Goal: Task Accomplishment & Management: Manage account settings

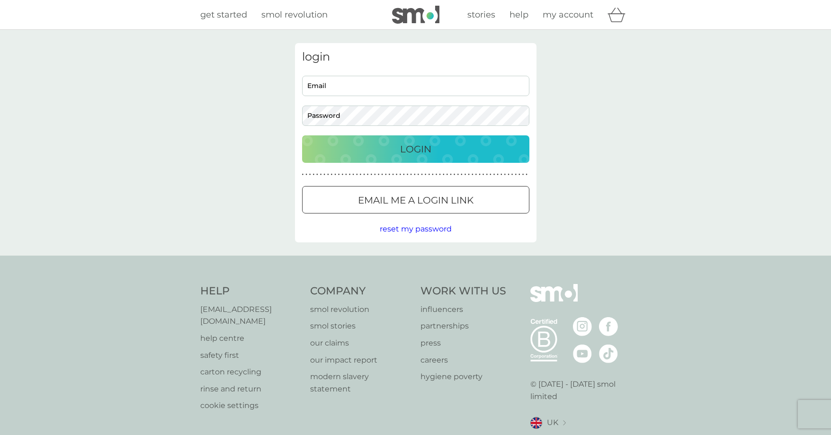
type input "jthrussell29@outlook.com"
click at [391, 155] on div "Login" at bounding box center [416, 149] width 208 height 15
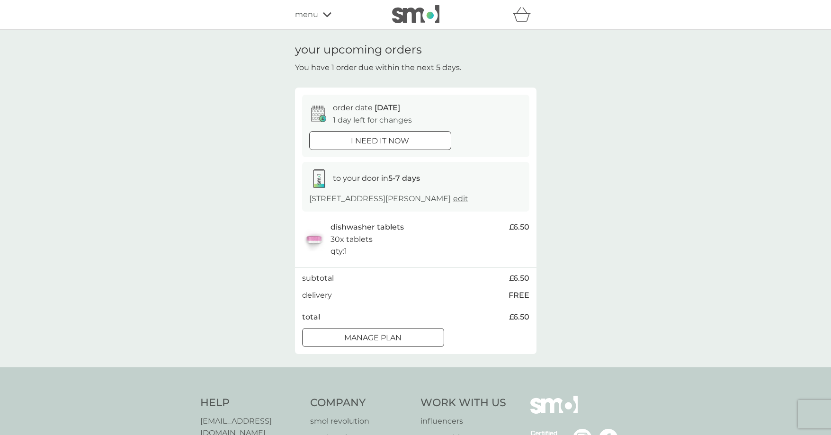
click at [358, 337] on div at bounding box center [373, 338] width 34 height 10
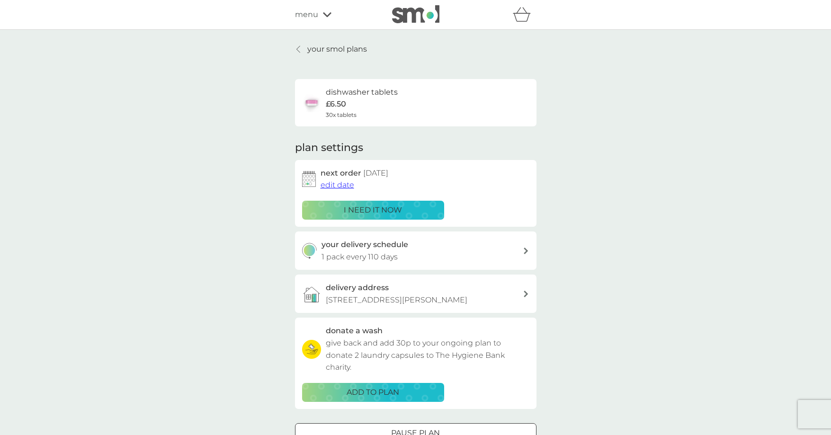
click at [331, 184] on span "edit date" at bounding box center [338, 184] width 34 height 9
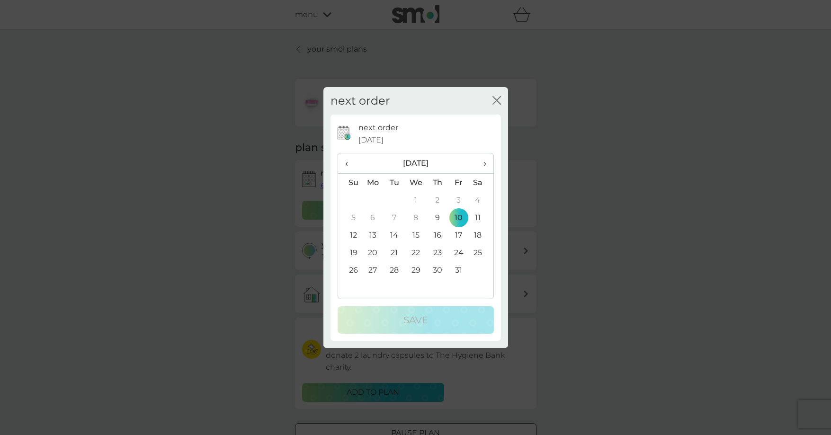
click at [420, 253] on td "22" at bounding box center [416, 253] width 22 height 18
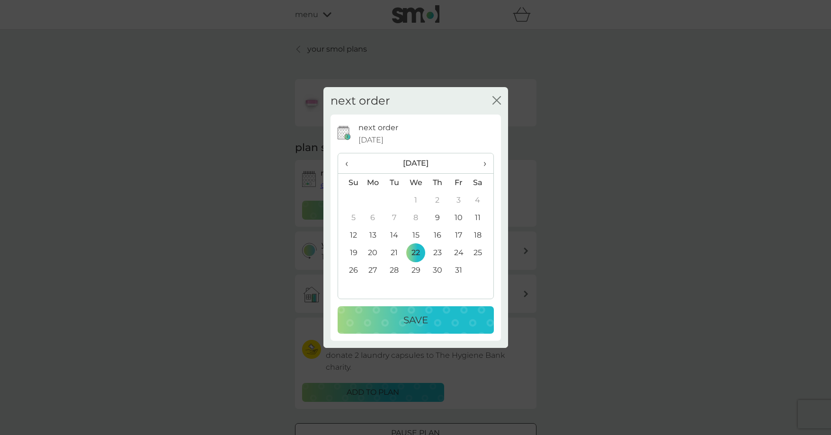
click at [406, 321] on p "Save" at bounding box center [415, 319] width 25 height 15
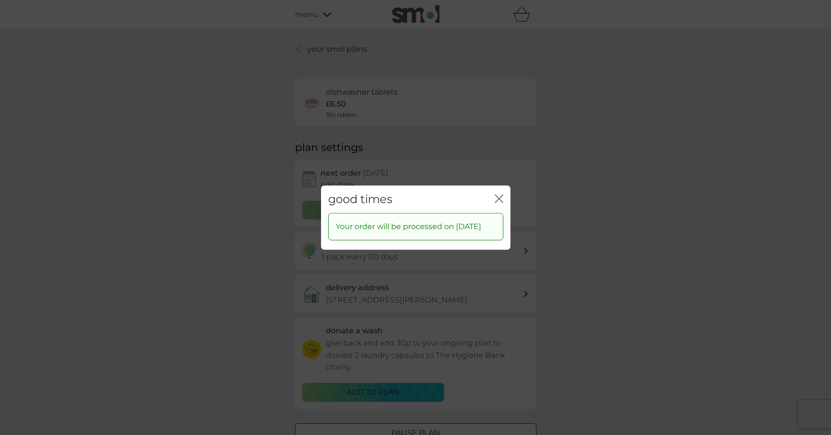
click at [499, 195] on icon "close" at bounding box center [499, 198] width 9 height 9
